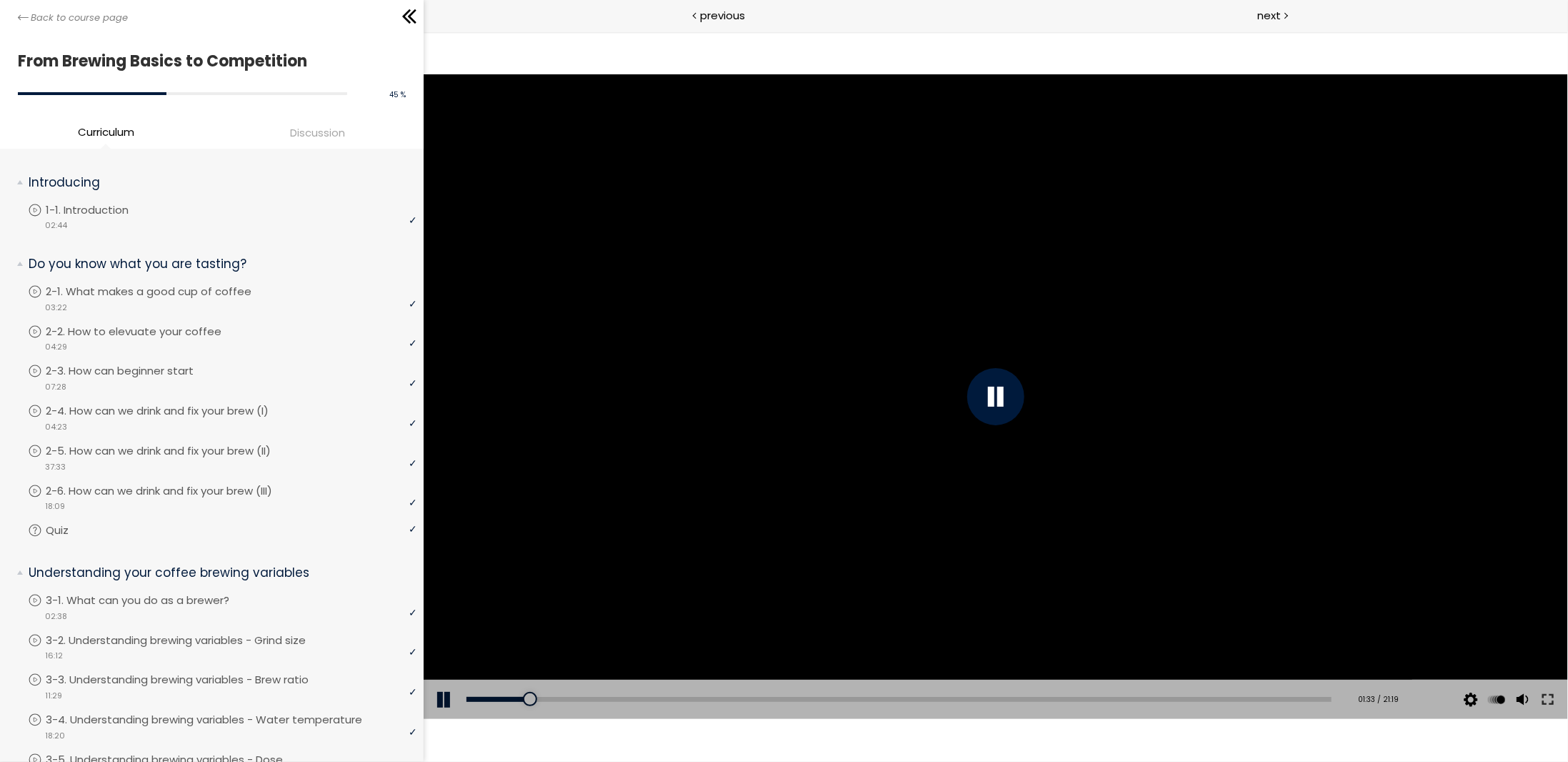
scroll to position [220, 0]
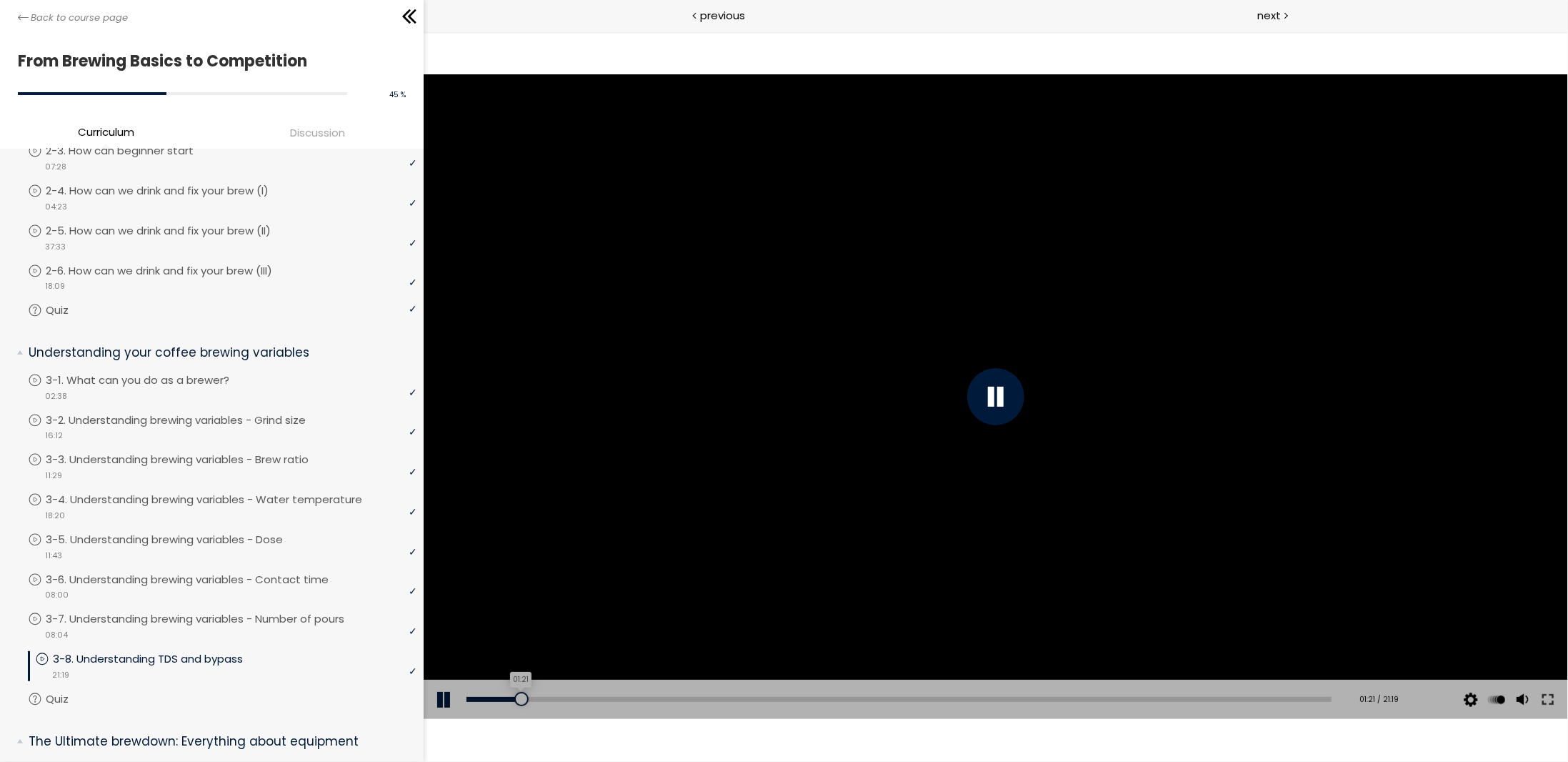
click at [520, 697] on div "01:21" at bounding box center [898, 699] width 865 height 5
click at [547, 697] on div at bounding box center [554, 698] width 14 height 14
click at [534, 694] on div "Add chapter 02:02" at bounding box center [898, 699] width 865 height 40
click at [537, 696] on div "01:48" at bounding box center [898, 699] width 865 height 5
click at [998, 405] on div at bounding box center [995, 395] width 57 height 57
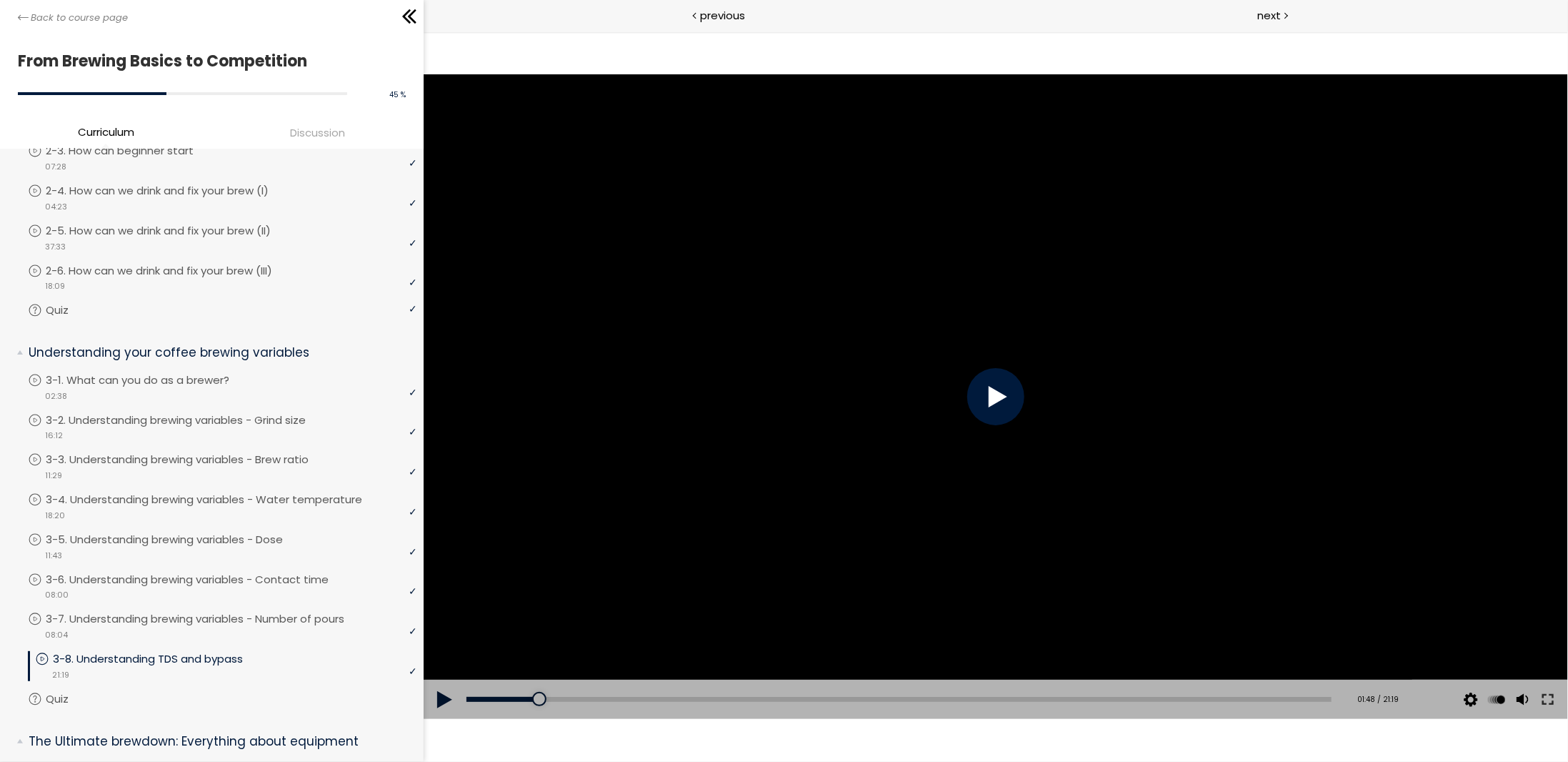
click at [1013, 388] on div at bounding box center [995, 395] width 57 height 57
click at [1398, 330] on div at bounding box center [995, 395] width 1145 height 644
click at [1255, 305] on div at bounding box center [995, 395] width 1145 height 644
click at [1216, 350] on div at bounding box center [995, 395] width 1145 height 644
click at [1218, 311] on div at bounding box center [995, 395] width 1145 height 644
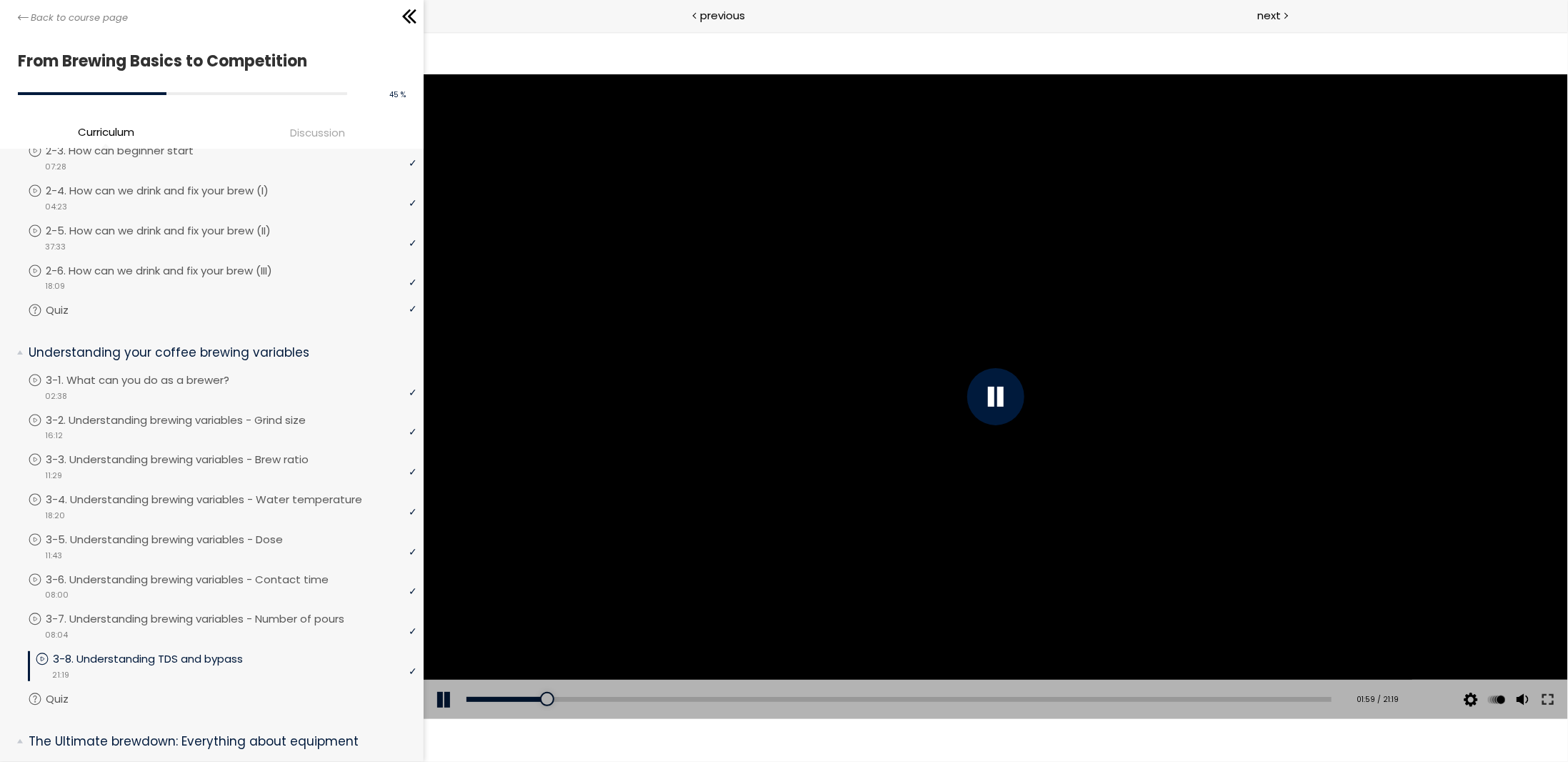
click at [1165, 321] on div at bounding box center [995, 395] width 1145 height 644
click at [1063, 377] on div at bounding box center [995, 395] width 1145 height 644
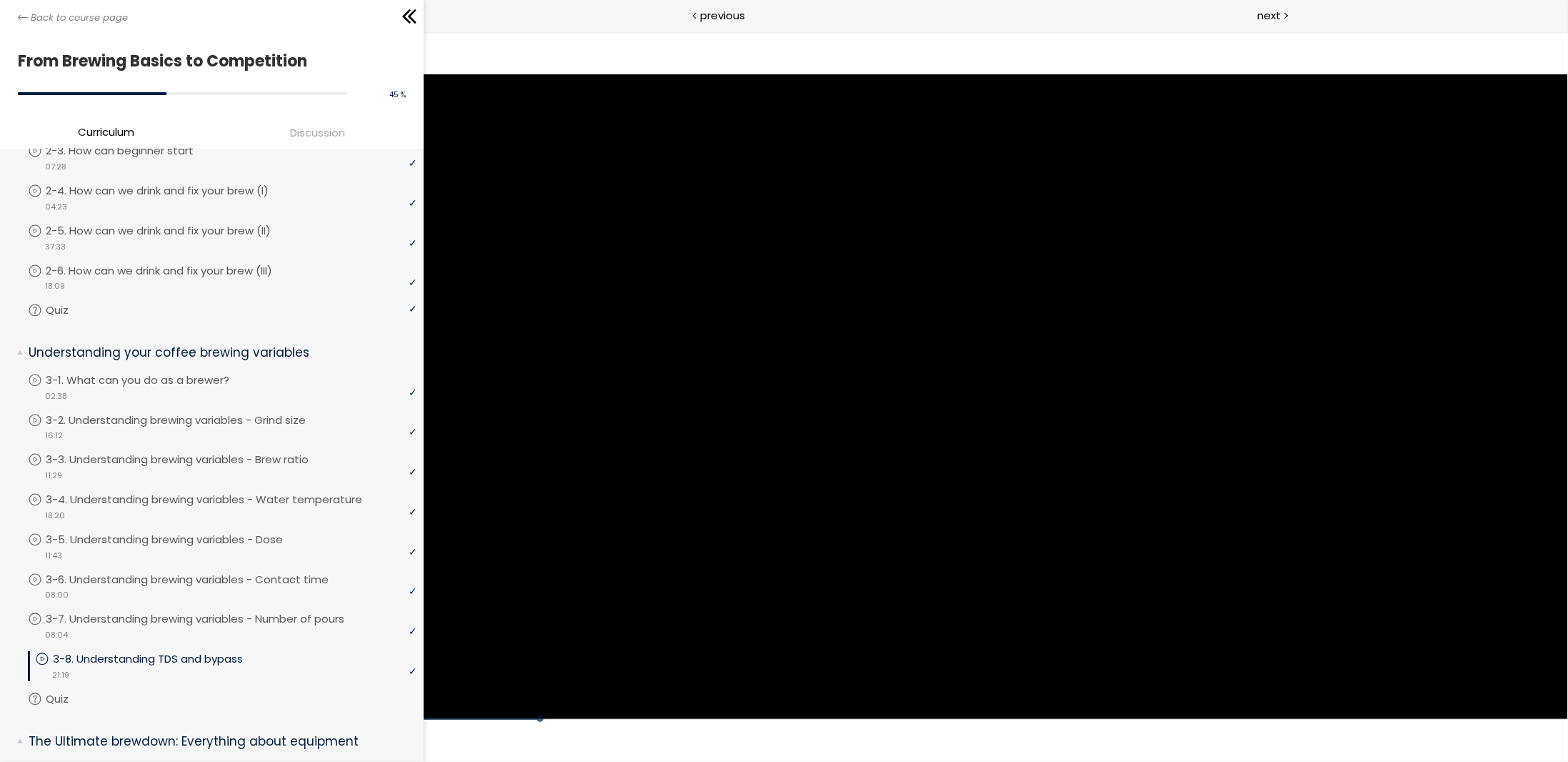
click at [1174, 748] on div "Click for sound @keyframes VOLUME_SMALL_WAVE_FLASH { 0% { opacity: 0; } 33% { o…" at bounding box center [995, 395] width 1145 height 730
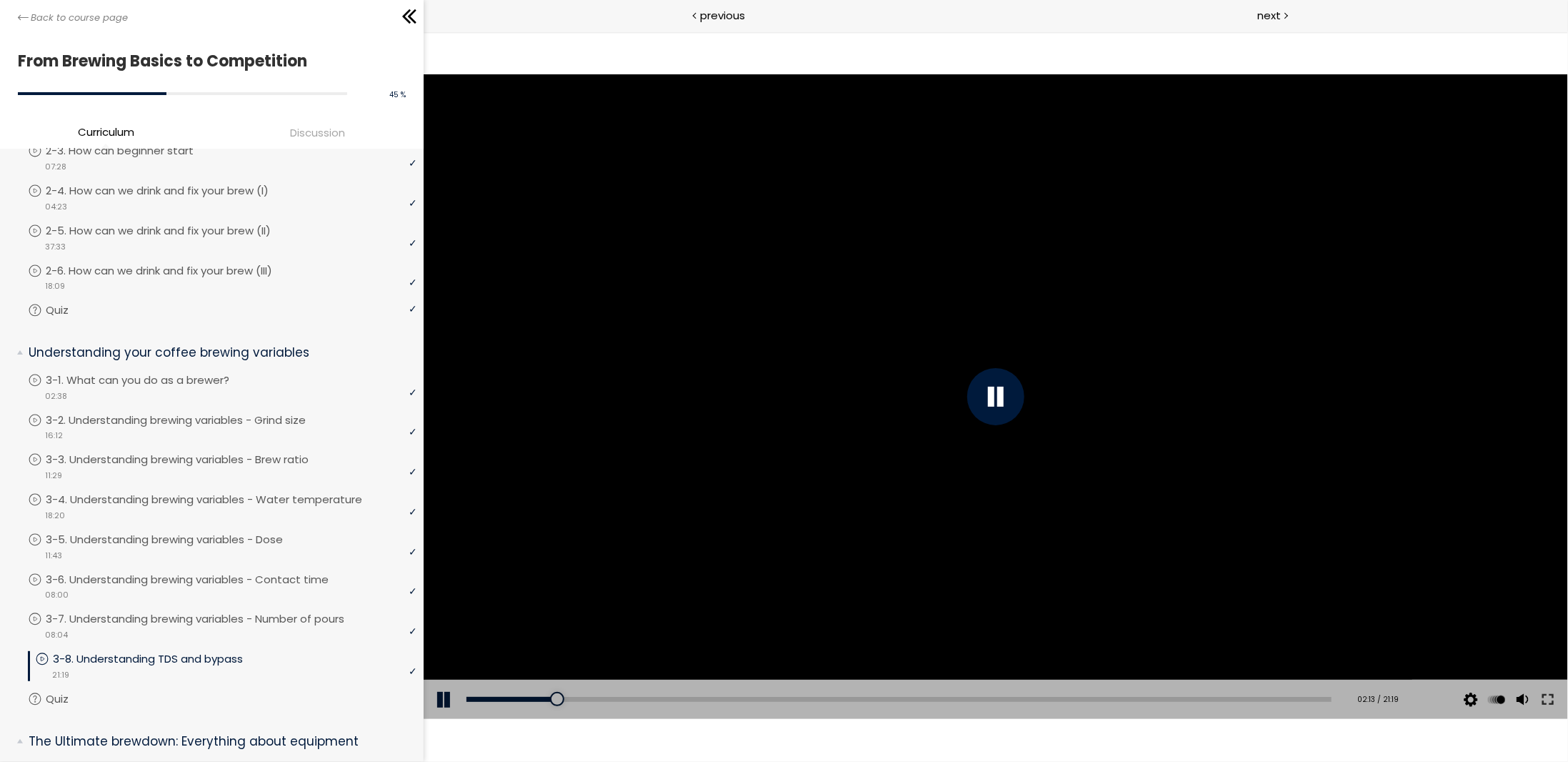
click at [1200, 268] on div at bounding box center [995, 395] width 1145 height 644
click at [1200, 270] on div at bounding box center [995, 395] width 1145 height 644
click at [1348, 276] on div at bounding box center [995, 395] width 1145 height 644
click at [1292, 338] on div at bounding box center [995, 395] width 1145 height 644
drag, startPoint x: 1322, startPoint y: 327, endPoint x: 1312, endPoint y: 331, distance: 10.8
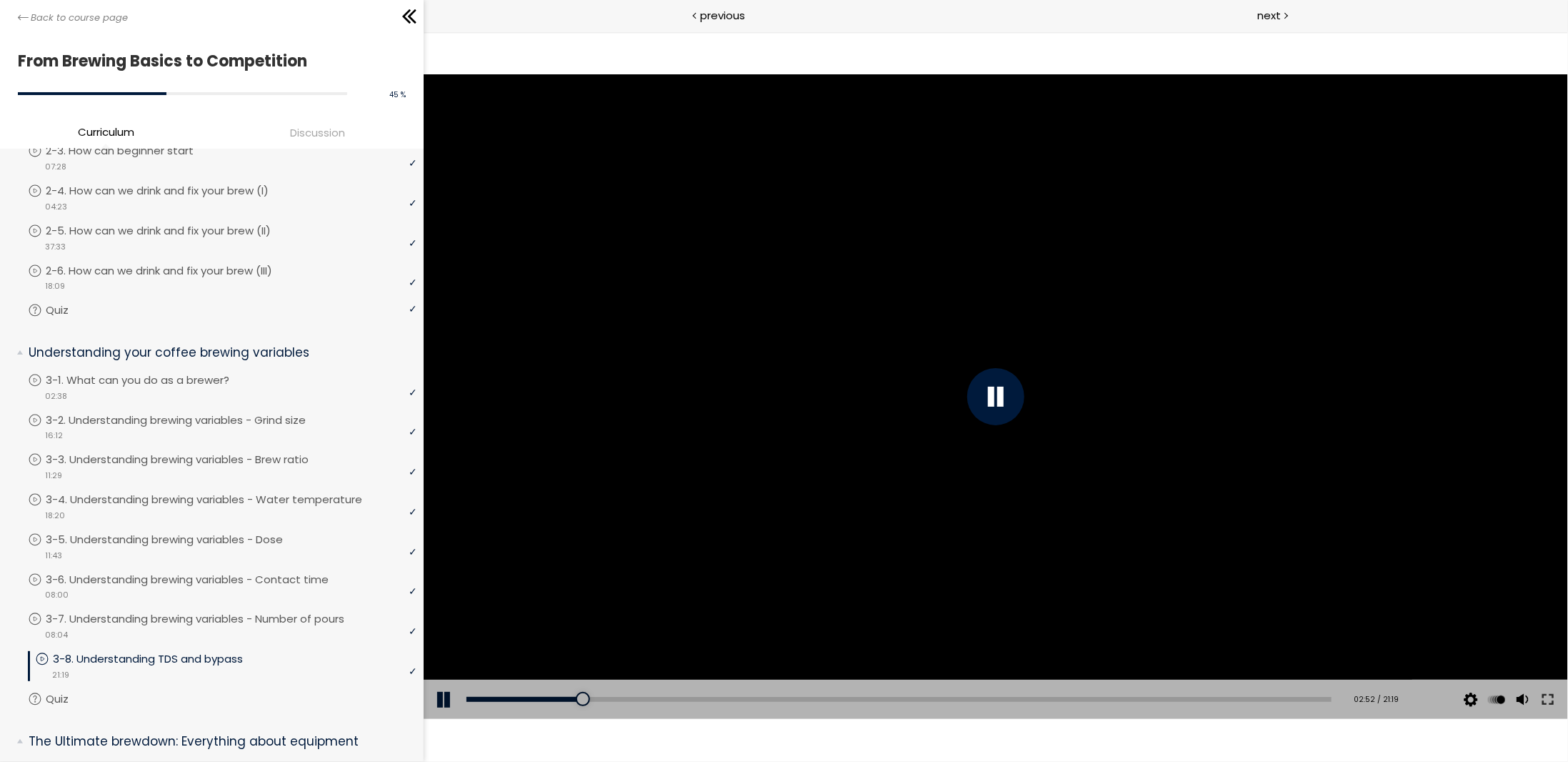
click at [1310, 333] on div at bounding box center [995, 395] width 1145 height 644
click at [1266, 315] on div at bounding box center [995, 395] width 1145 height 644
drag, startPoint x: 1167, startPoint y: 323, endPoint x: 1148, endPoint y: 316, distance: 20.2
click at [1163, 321] on div at bounding box center [995, 395] width 1145 height 644
click at [1188, 363] on div at bounding box center [995, 395] width 1145 height 644
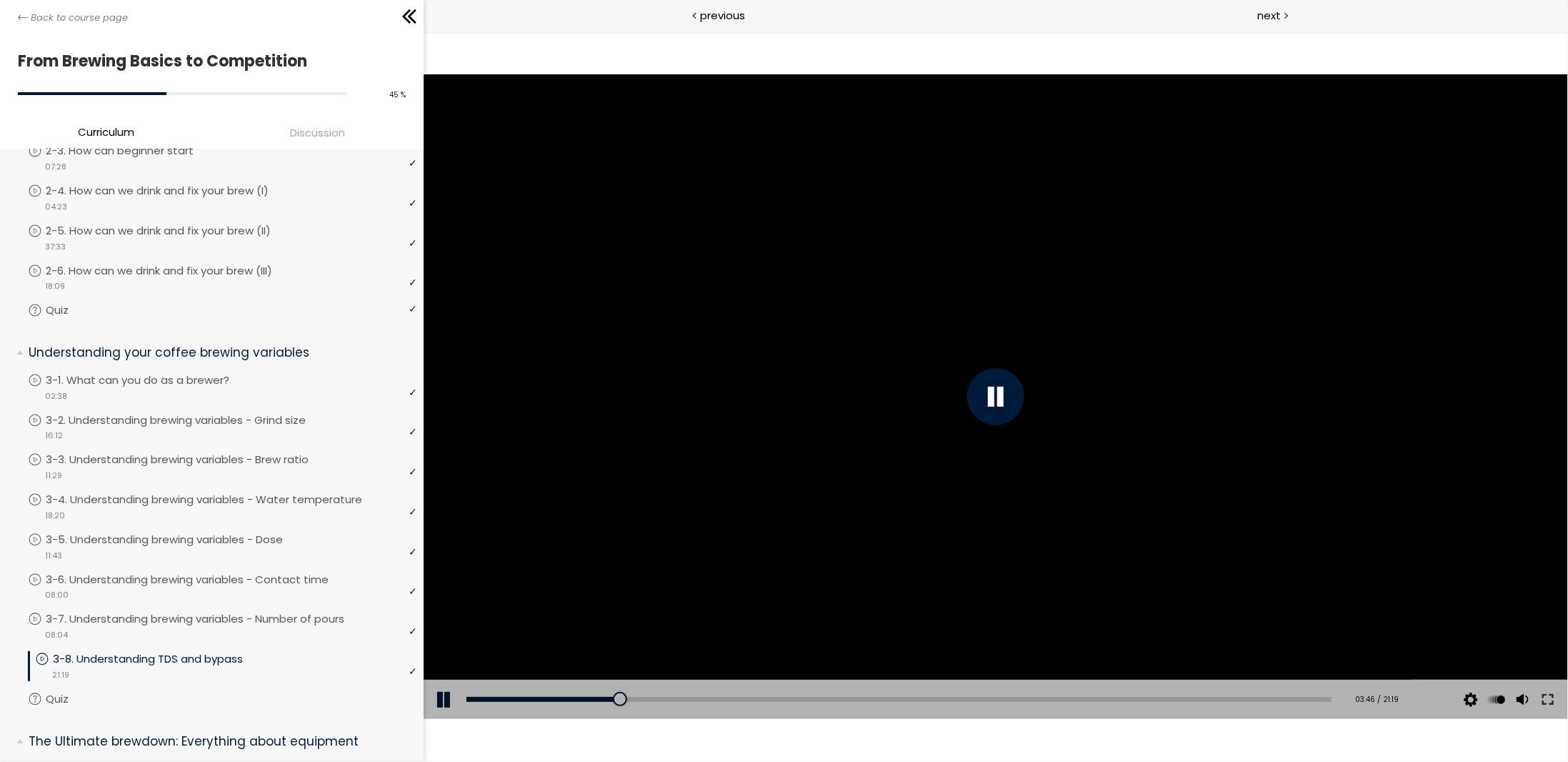
click at [1267, 324] on div at bounding box center [995, 395] width 1145 height 644
click at [949, 462] on div at bounding box center [995, 395] width 1145 height 644
click at [614, 698] on div at bounding box center [621, 698] width 14 height 14
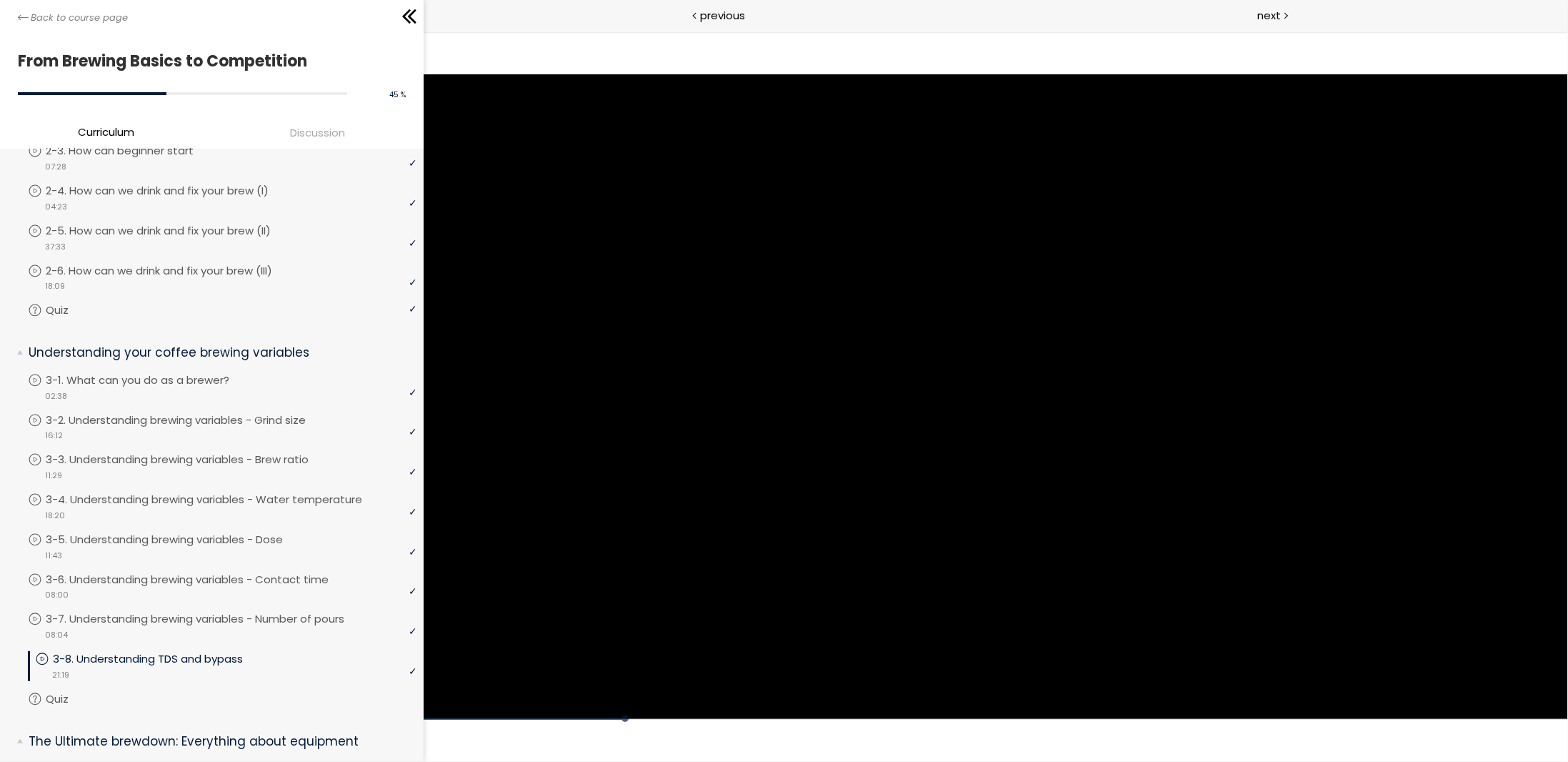
click at [1194, 748] on div "Click for sound @keyframes VOLUME_SMALL_WAVE_FLASH { 0% { opacity: 0; } 33% { o…" at bounding box center [995, 395] width 1145 height 730
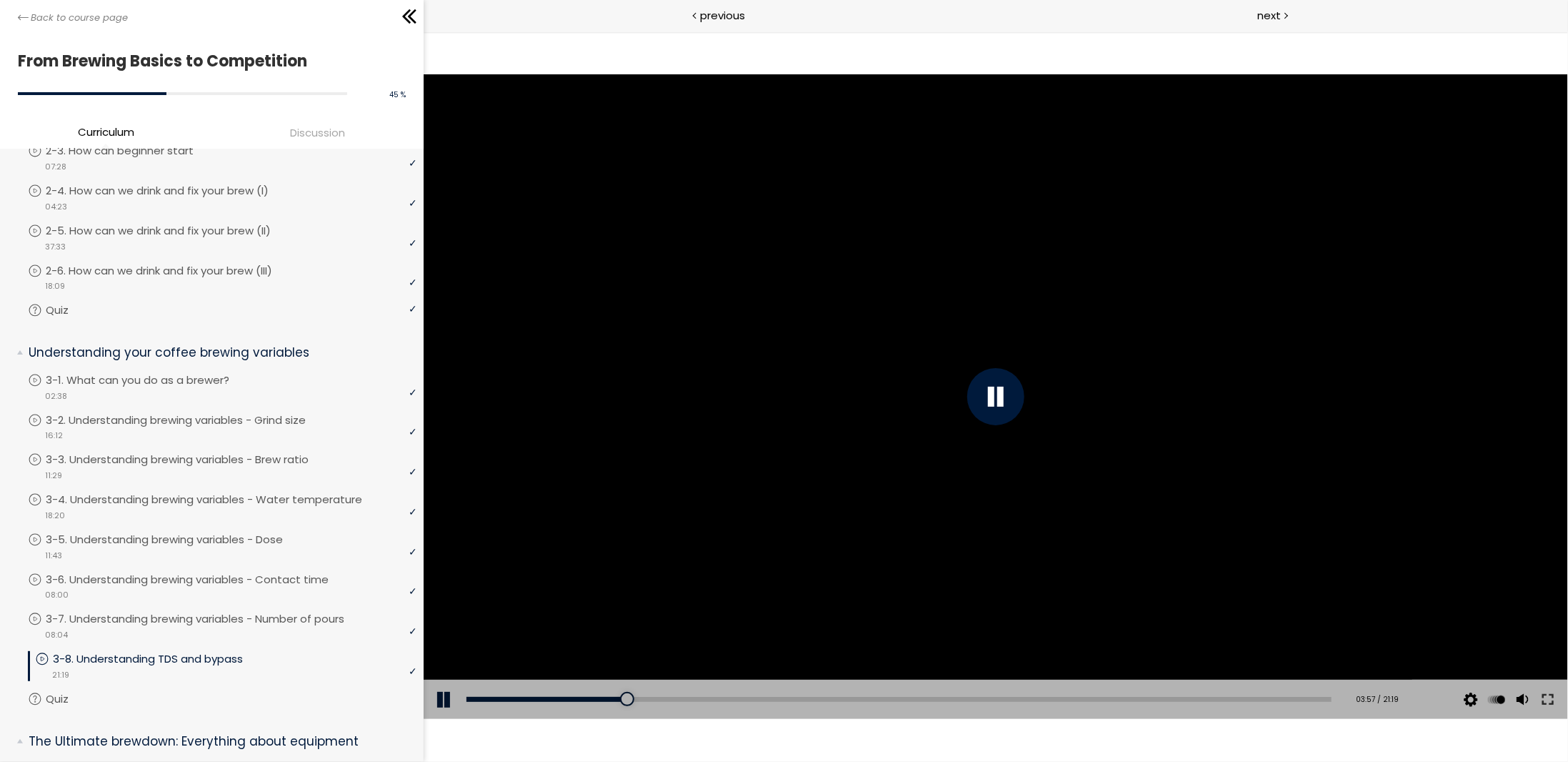
click at [1099, 748] on div "Click for sound @keyframes VOLUME_SMALL_WAVE_FLASH { 0% { opacity: 0; } 33% { o…" at bounding box center [995, 395] width 1145 height 730
click at [608, 698] on div "03:33" at bounding box center [898, 699] width 865 height 5
click at [636, 694] on div "Add chapter 04:16" at bounding box center [898, 699] width 865 height 40
click at [640, 699] on div "04:20" at bounding box center [898, 699] width 865 height 5
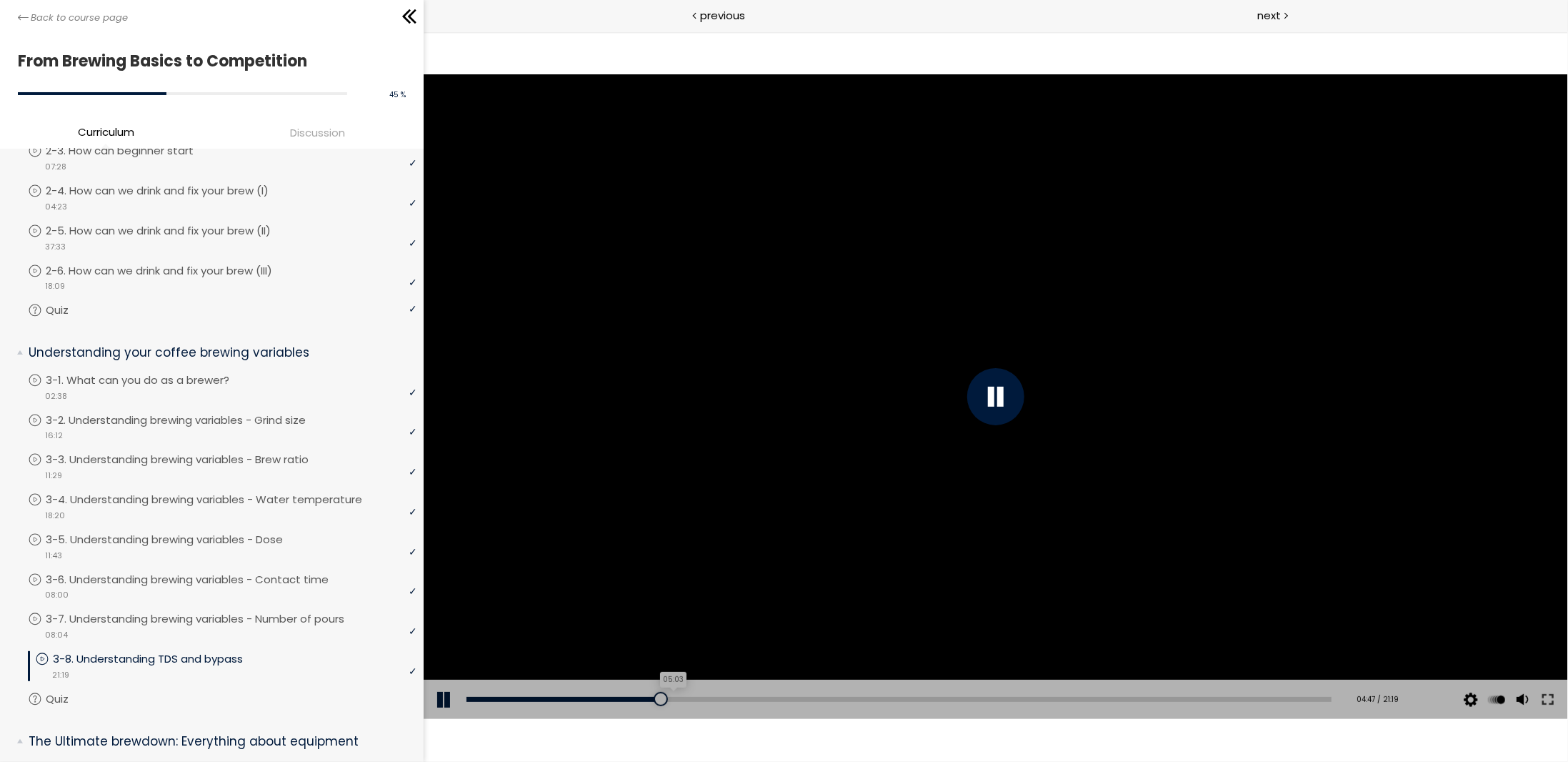
click at [669, 697] on div "05:03" at bounding box center [898, 699] width 865 height 5
click at [662, 699] on div "04:53" at bounding box center [898, 699] width 865 height 5
click at [986, 567] on div at bounding box center [995, 395] width 1145 height 644
drag, startPoint x: 1000, startPoint y: 547, endPoint x: 994, endPoint y: 469, distance: 78.2
click at [1000, 525] on div at bounding box center [995, 395] width 1145 height 644
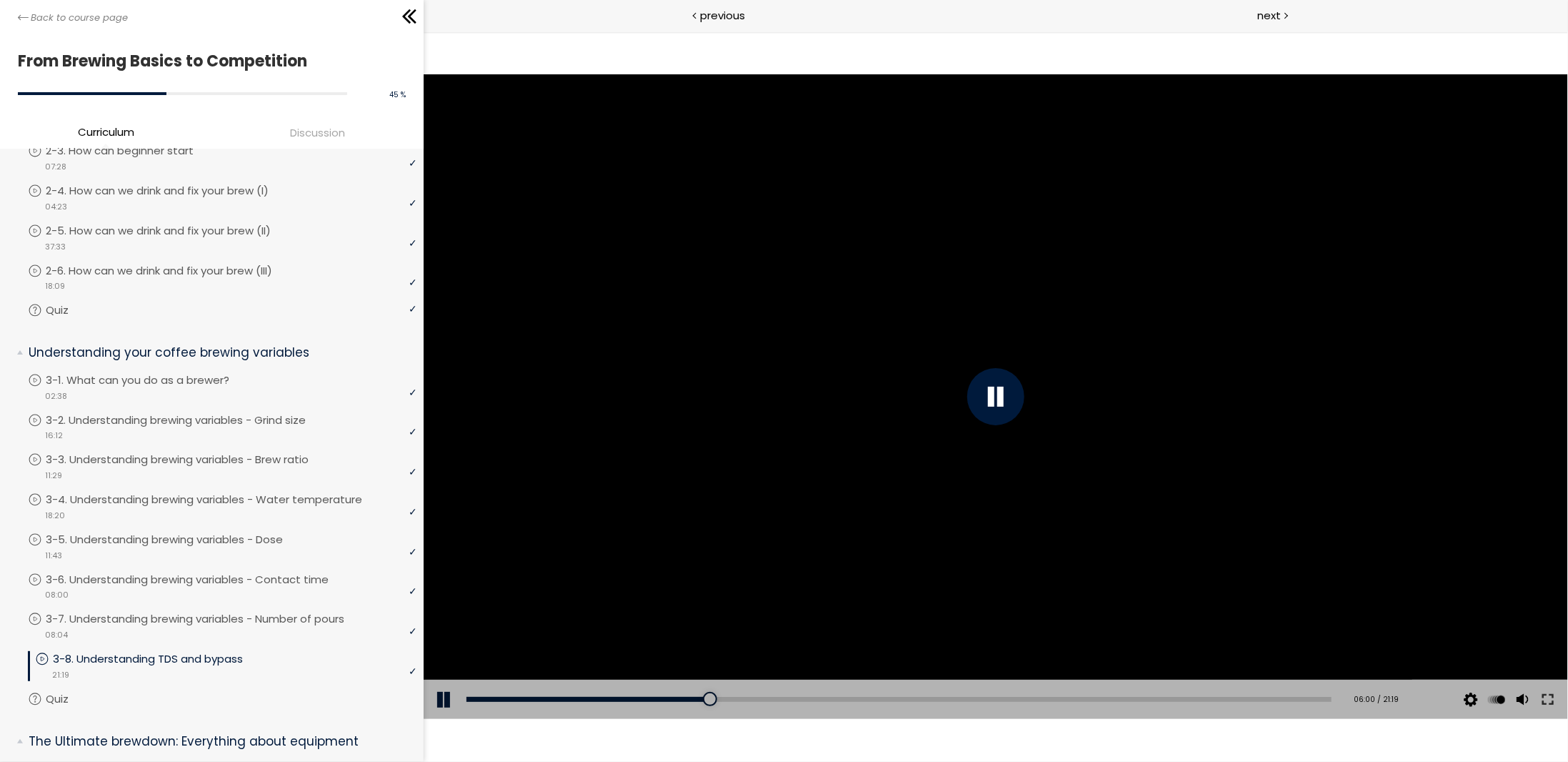
drag, startPoint x: 858, startPoint y: 434, endPoint x: 865, endPoint y: 437, distance: 7.6
click at [863, 441] on div at bounding box center [995, 395] width 1145 height 644
click at [1043, 405] on div at bounding box center [995, 395] width 1145 height 644
click at [1196, 376] on div at bounding box center [995, 395] width 1145 height 644
click at [994, 414] on div at bounding box center [995, 395] width 1145 height 644
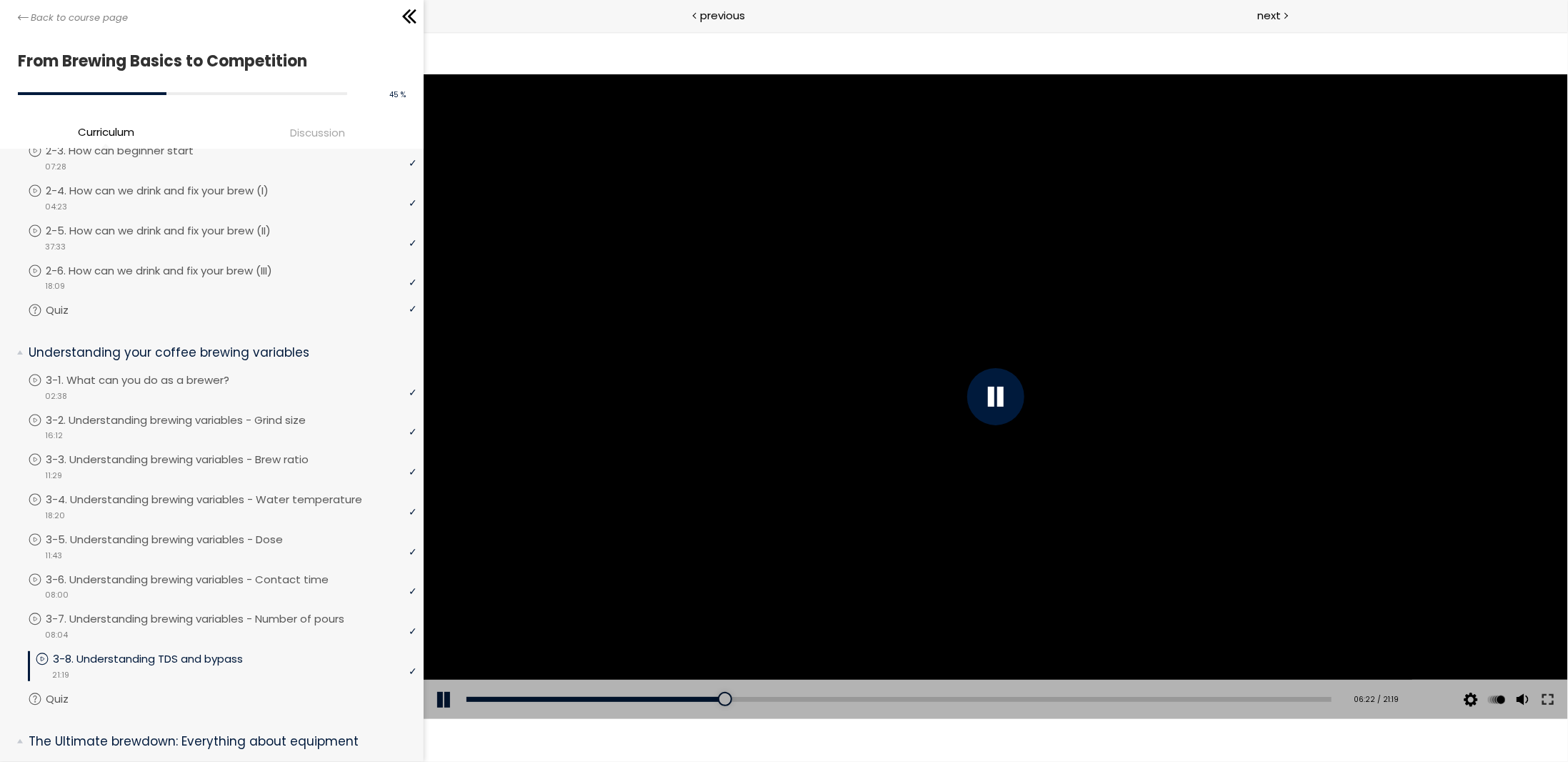
click at [1062, 424] on div at bounding box center [995, 395] width 1145 height 644
drag, startPoint x: 1067, startPoint y: 432, endPoint x: 1033, endPoint y: 431, distance: 34.0
click at [1053, 432] on div at bounding box center [995, 395] width 1145 height 644
click at [1048, 437] on div at bounding box center [995, 395] width 1145 height 644
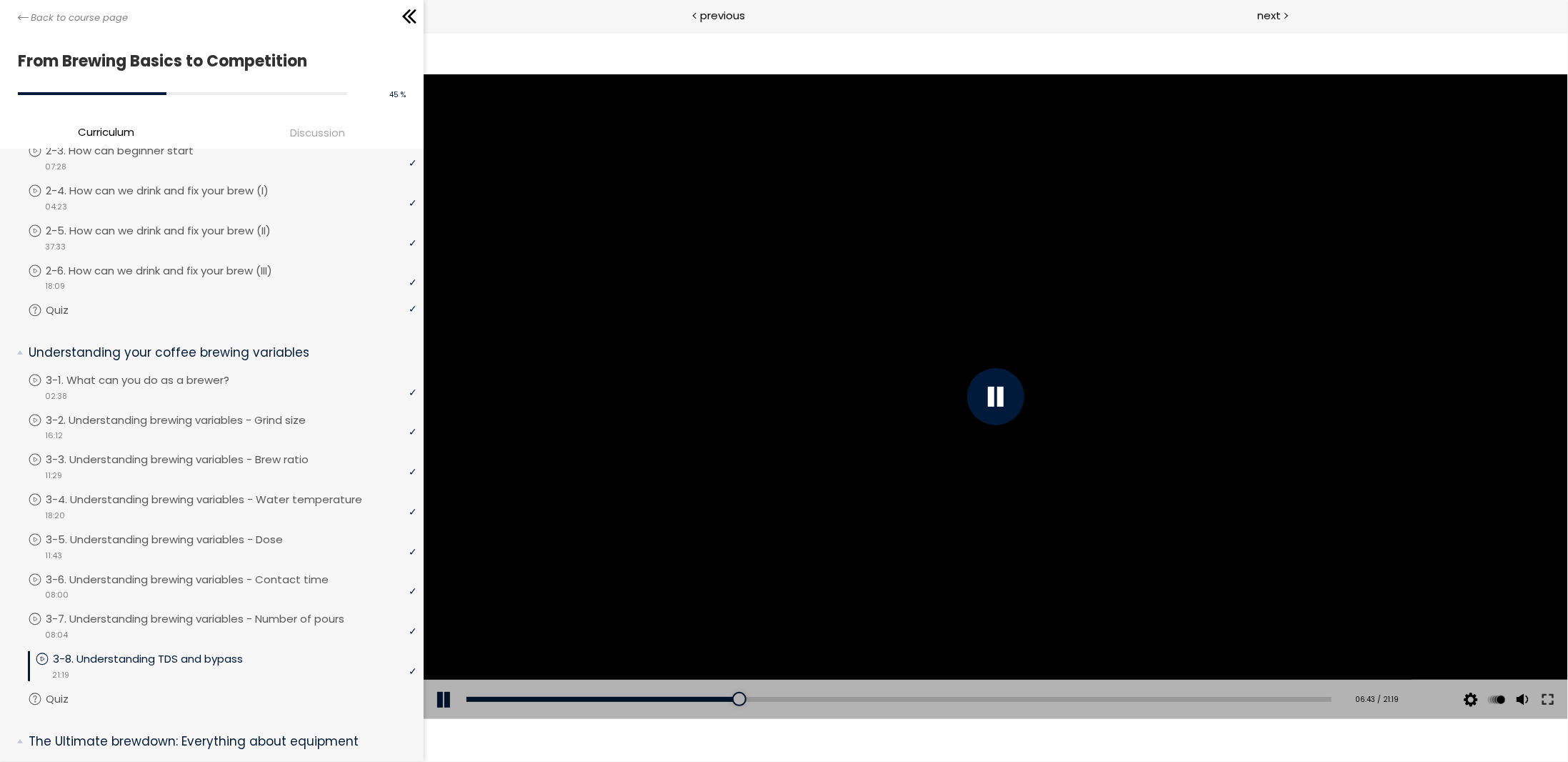
drag, startPoint x: 1487, startPoint y: 483, endPoint x: 1498, endPoint y: 476, distance: 13.0
click at [1495, 478] on div at bounding box center [995, 395] width 1145 height 644
drag, startPoint x: 1463, startPoint y: 466, endPoint x: 1489, endPoint y: 442, distance: 35.4
click at [1488, 442] on div at bounding box center [995, 395] width 1145 height 644
click at [1419, 470] on div at bounding box center [995, 395] width 1145 height 644
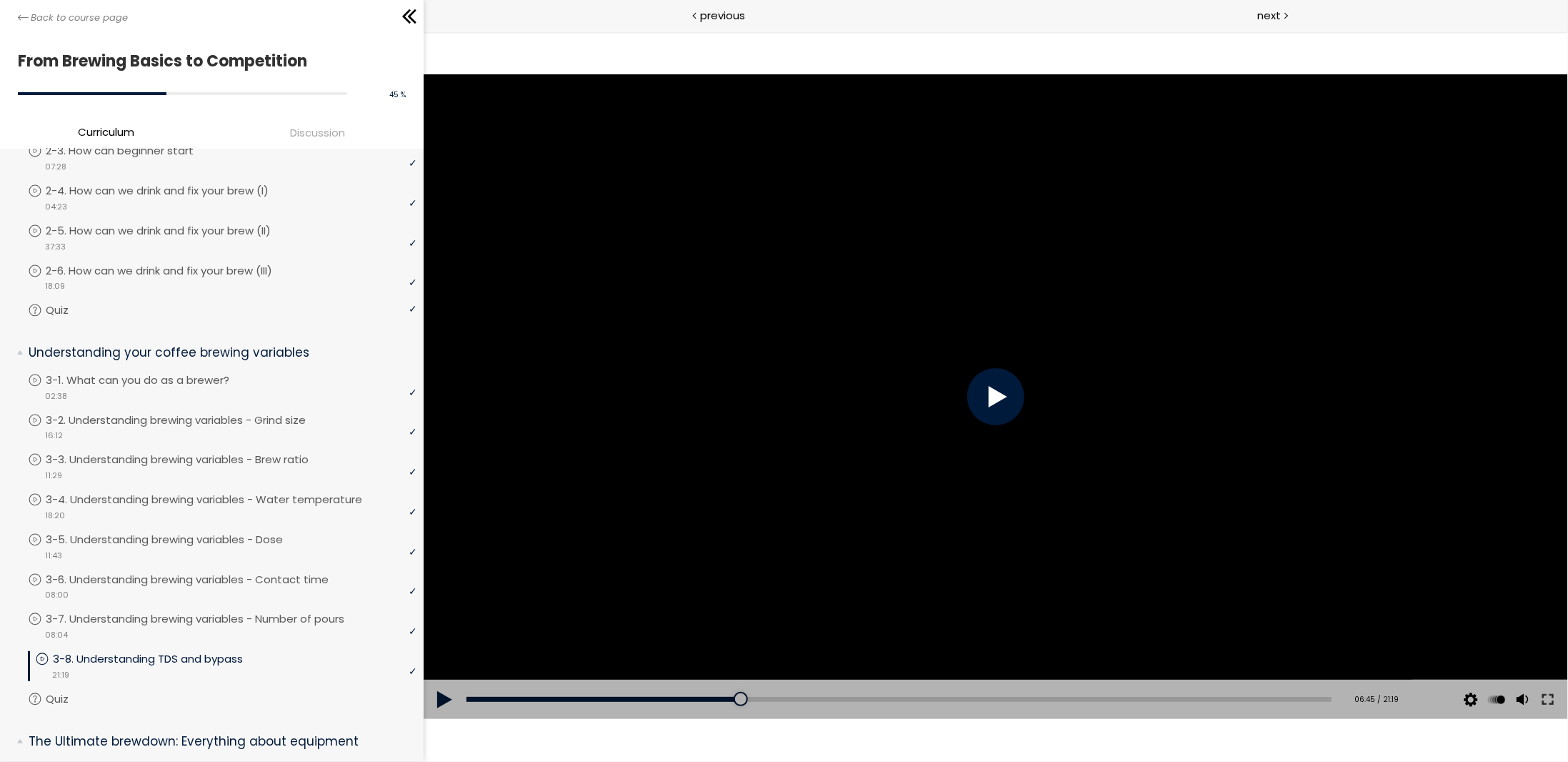
drag, startPoint x: 1419, startPoint y: 470, endPoint x: 1419, endPoint y: 483, distance: 13.0
click at [1419, 483] on div at bounding box center [995, 395] width 1145 height 644
click at [1066, 429] on div at bounding box center [995, 395] width 1145 height 644
click at [1073, 441] on div at bounding box center [995, 395] width 1145 height 644
click at [1045, 460] on div at bounding box center [995, 395] width 1145 height 644
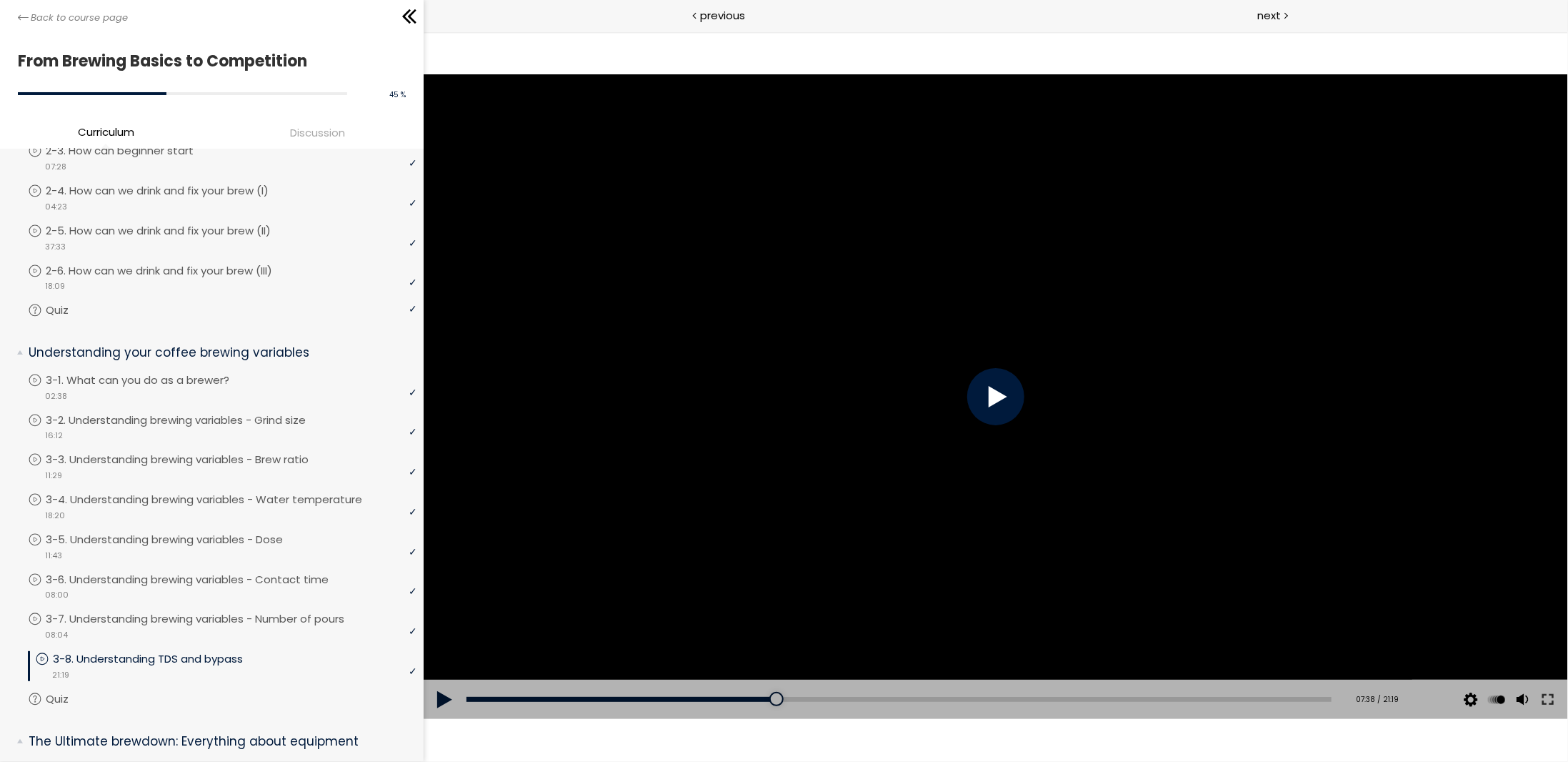
click at [1045, 459] on div at bounding box center [995, 395] width 1145 height 644
drag, startPoint x: 1033, startPoint y: 414, endPoint x: 1070, endPoint y: 401, distance: 39.2
click at [1039, 411] on div at bounding box center [995, 395] width 1145 height 644
click at [1238, 429] on div at bounding box center [995, 395] width 1145 height 644
click at [1136, 382] on div at bounding box center [995, 395] width 1145 height 644
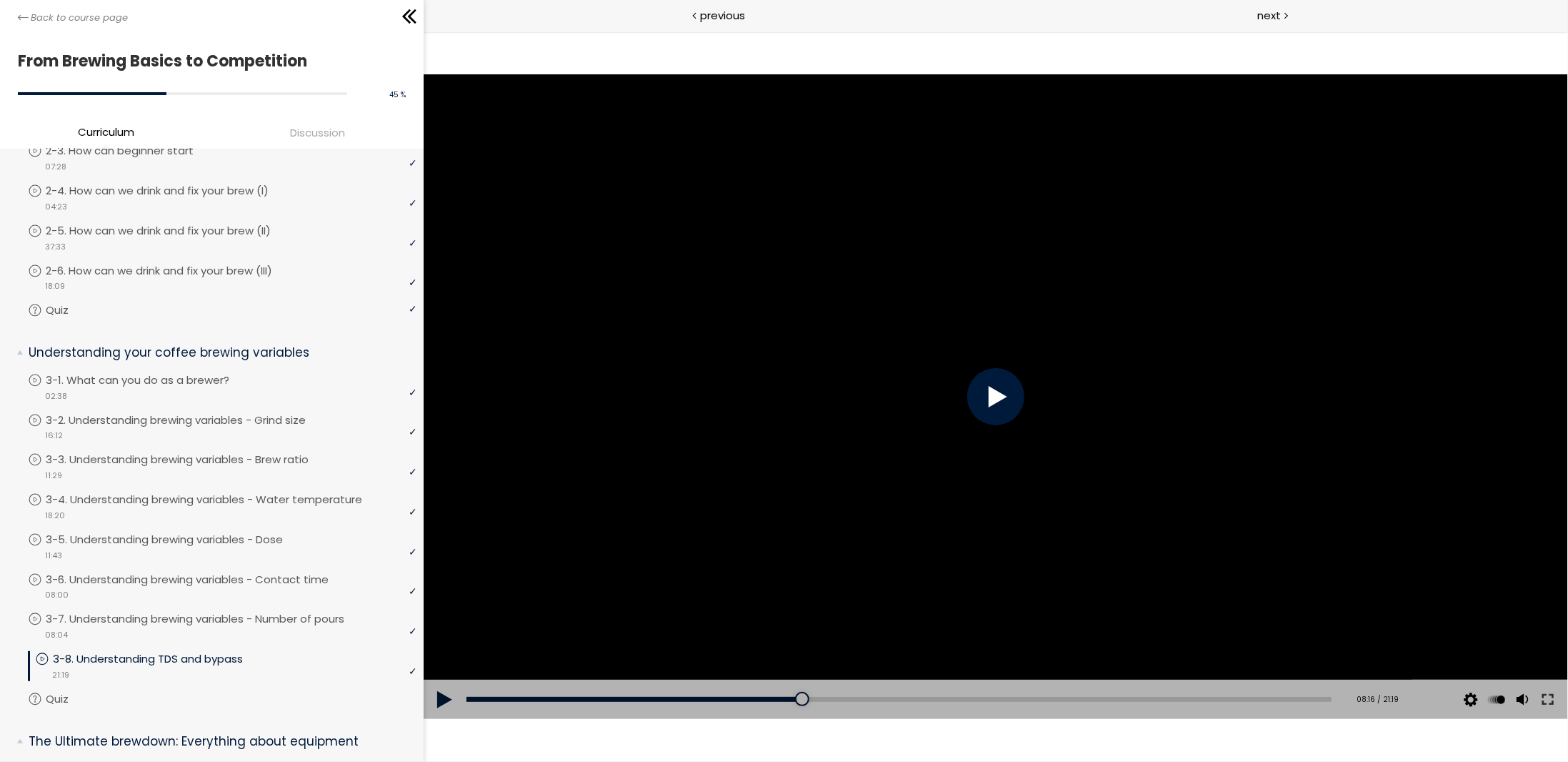
click at [1154, 385] on div at bounding box center [995, 395] width 1145 height 644
click at [1273, 408] on div at bounding box center [995, 395] width 1145 height 644
click at [1018, 302] on div at bounding box center [995, 395] width 1145 height 644
click at [1082, 288] on div at bounding box center [995, 395] width 1145 height 644
click at [924, 305] on div at bounding box center [995, 395] width 1145 height 644
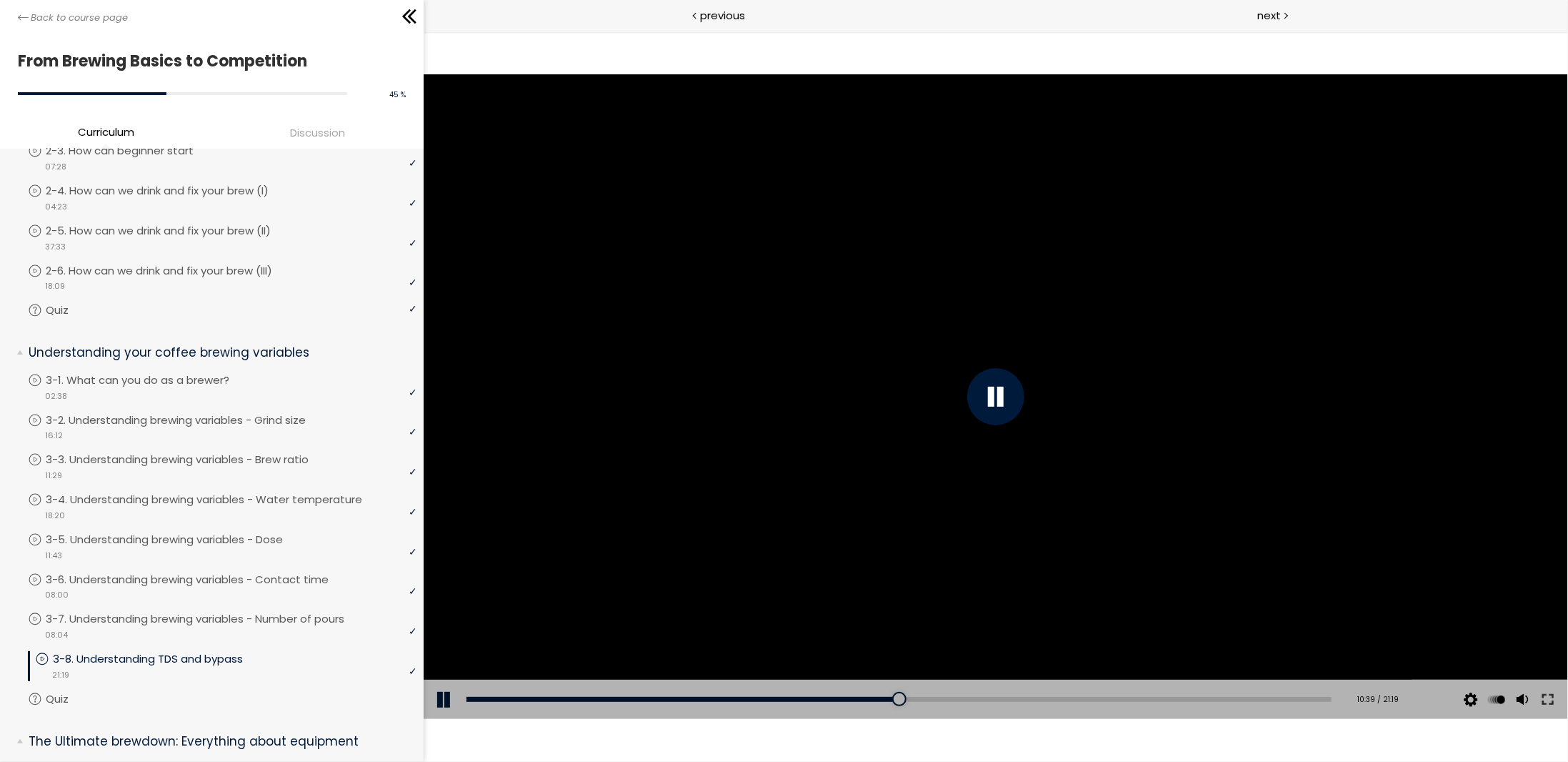
click at [1064, 365] on div at bounding box center [995, 395] width 1145 height 644
click at [1148, 338] on div at bounding box center [995, 395] width 1145 height 644
click at [1004, 373] on div at bounding box center [995, 395] width 57 height 57
click at [1155, 408] on div at bounding box center [995, 395] width 1145 height 644
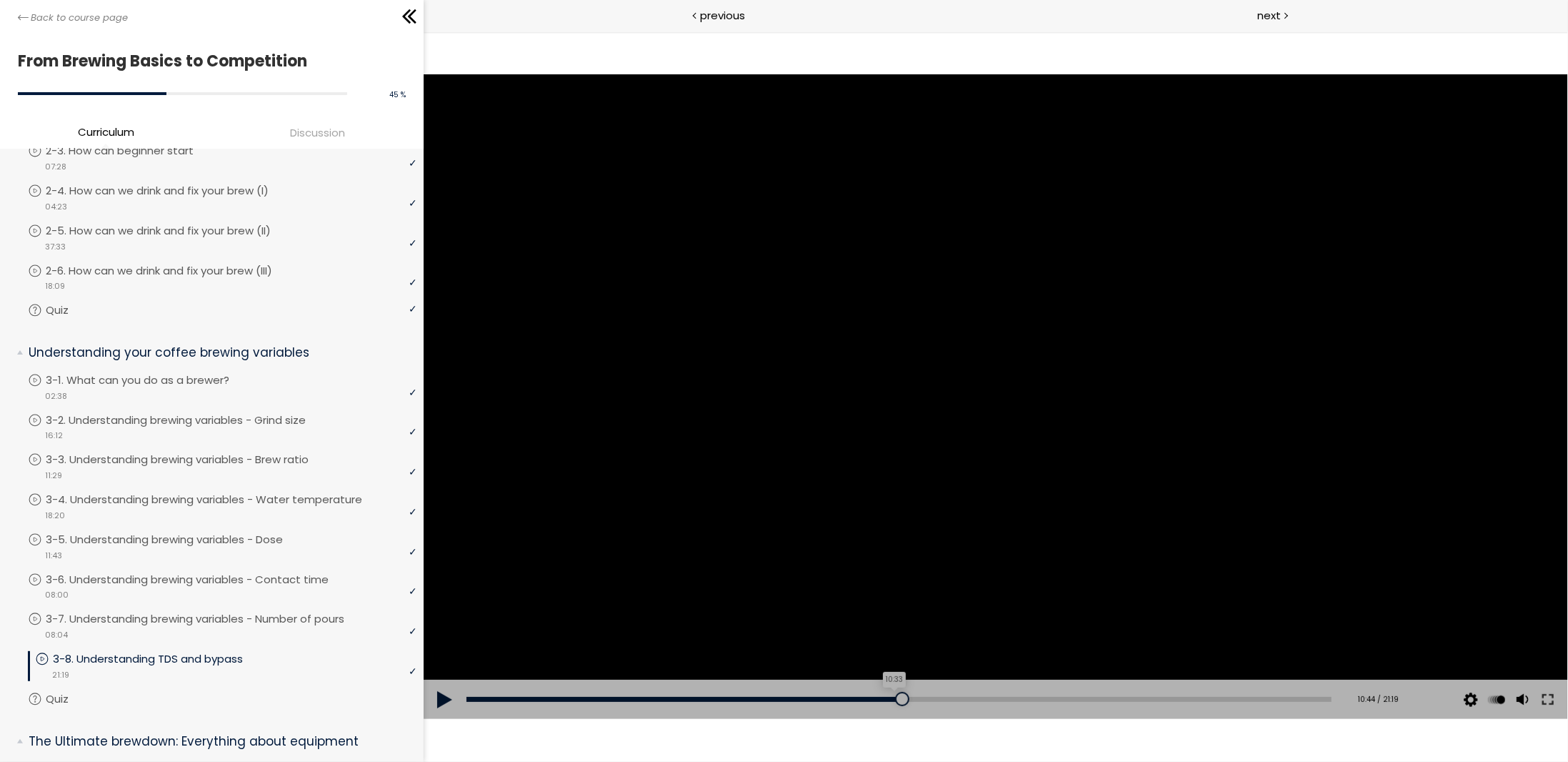
click at [888, 699] on div "10:33" at bounding box center [898, 699] width 865 height 5
click at [1084, 478] on div at bounding box center [995, 395] width 1145 height 644
